Goal: Navigation & Orientation: Find specific page/section

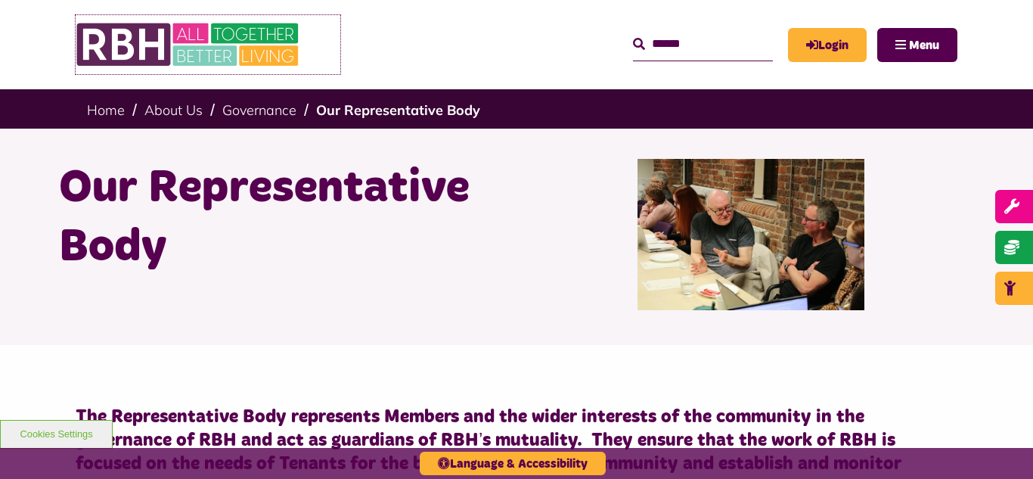
click at [209, 48] on img at bounding box center [189, 44] width 227 height 59
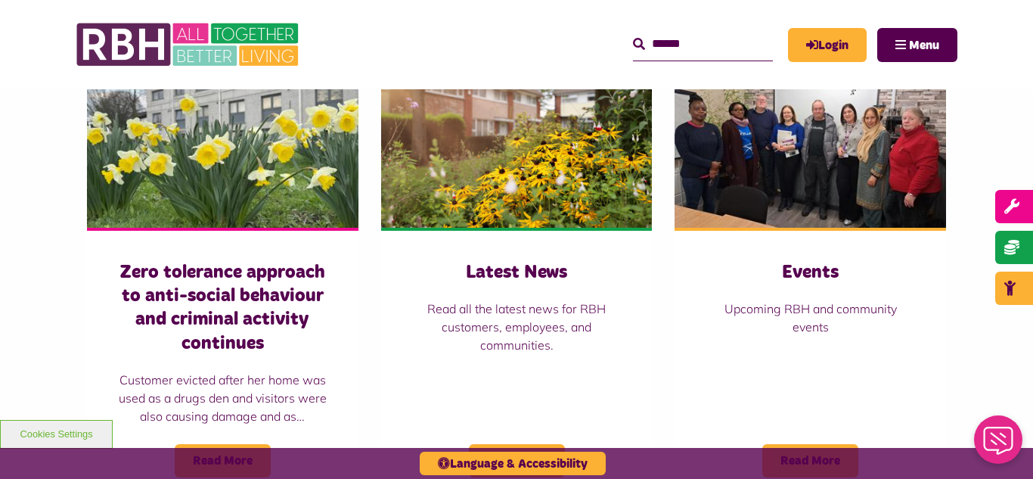
scroll to position [1059, 0]
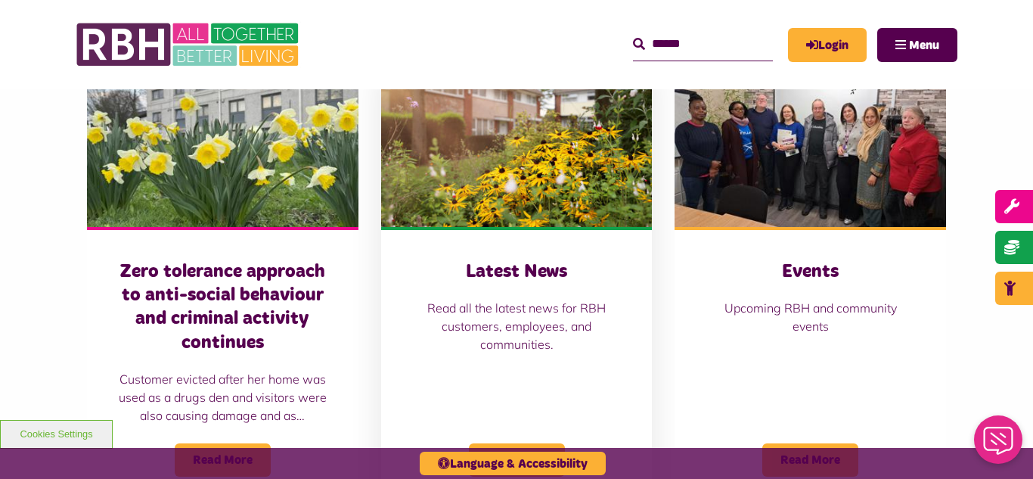
click at [485, 166] on img at bounding box center [516, 141] width 271 height 169
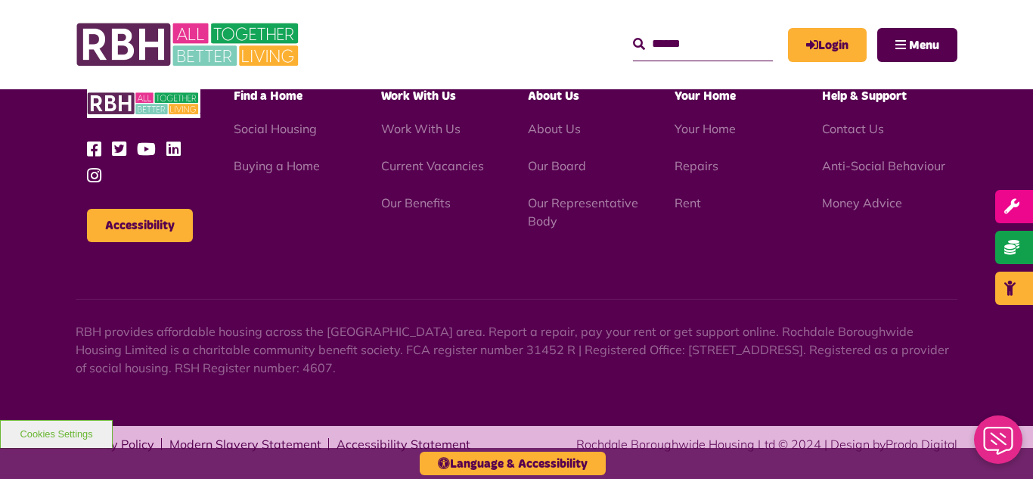
scroll to position [1646, 0]
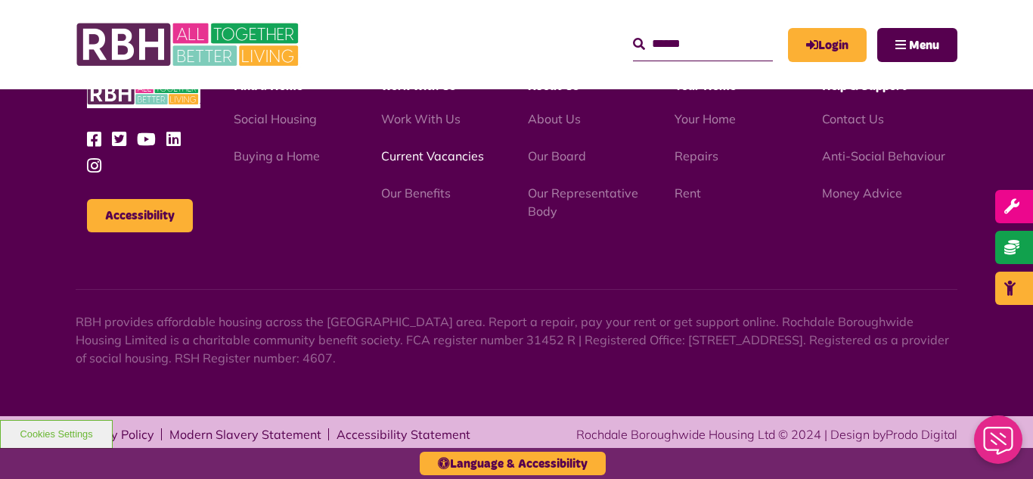
click at [420, 156] on link "Current Vacancies" at bounding box center [432, 155] width 103 height 15
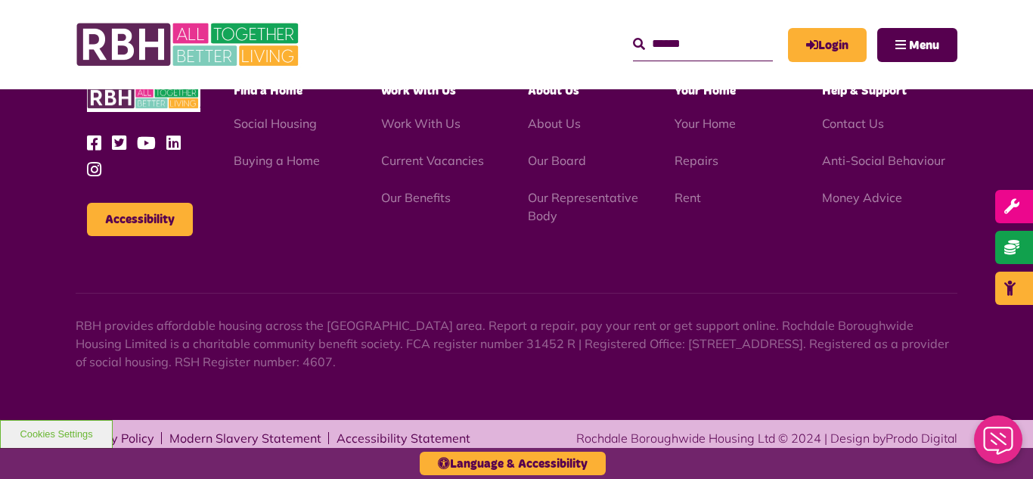
scroll to position [1824, 0]
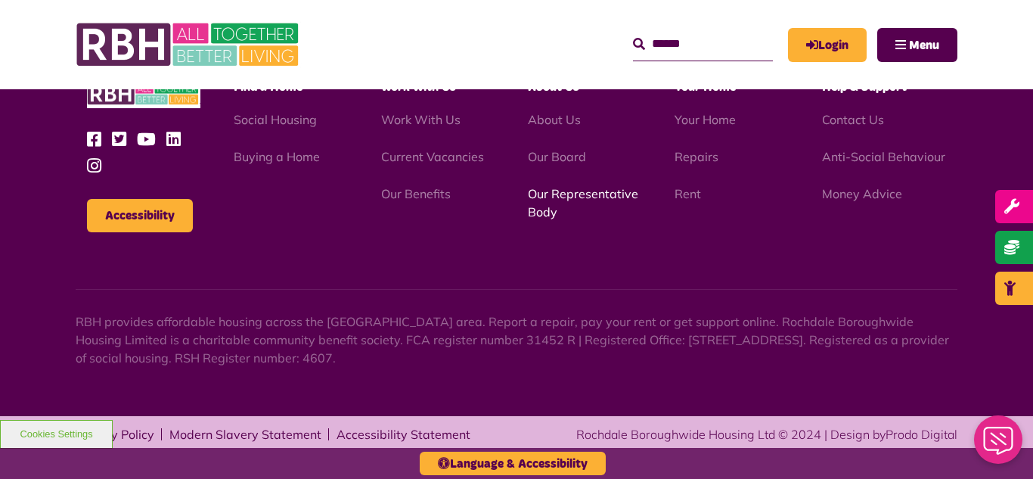
click at [581, 191] on link "Our Representative Body" at bounding box center [583, 202] width 110 height 33
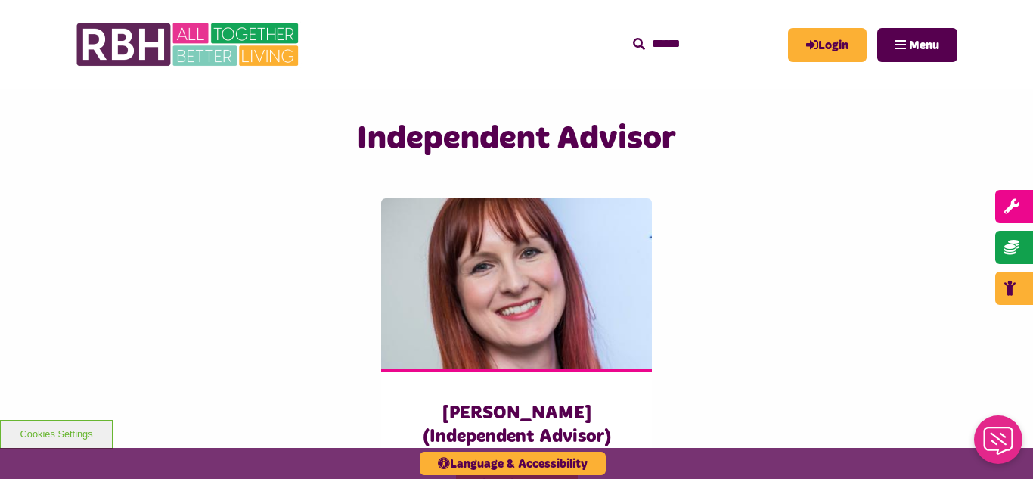
scroll to position [3751, 0]
